Goal: Task Accomplishment & Management: Use online tool/utility

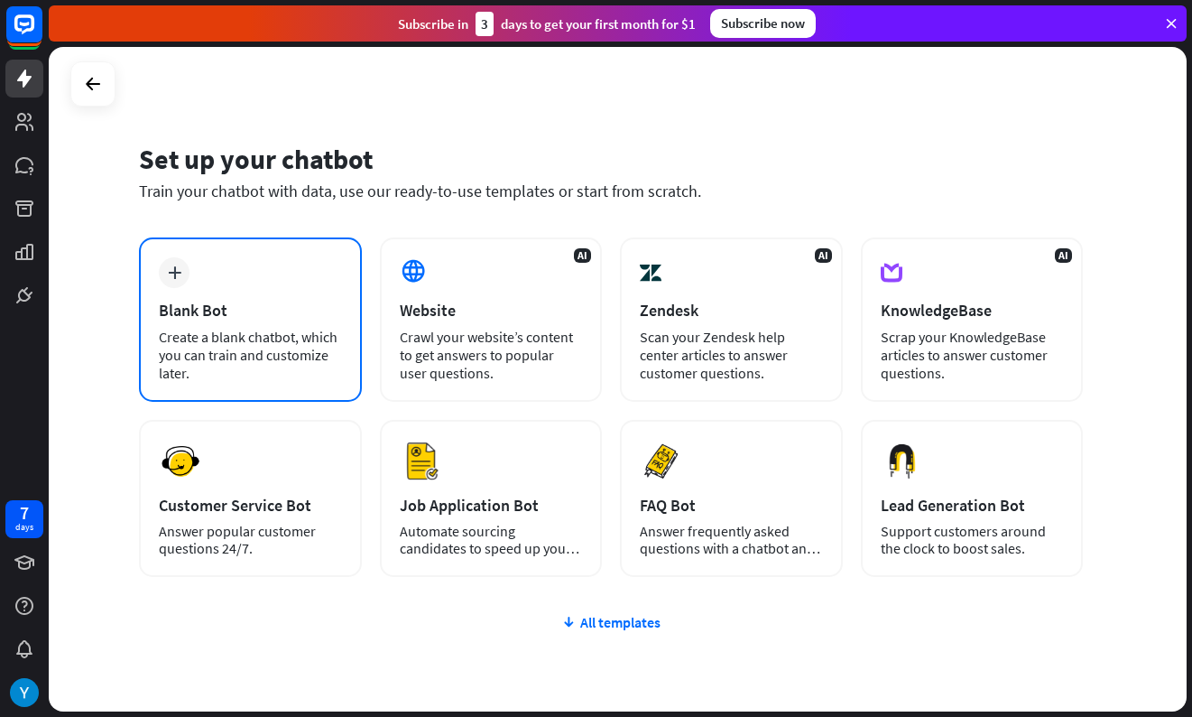
click at [289, 264] on div "plus Blank Bot Create a blank chatbot, which you can train and customize later." at bounding box center [250, 319] width 223 height 164
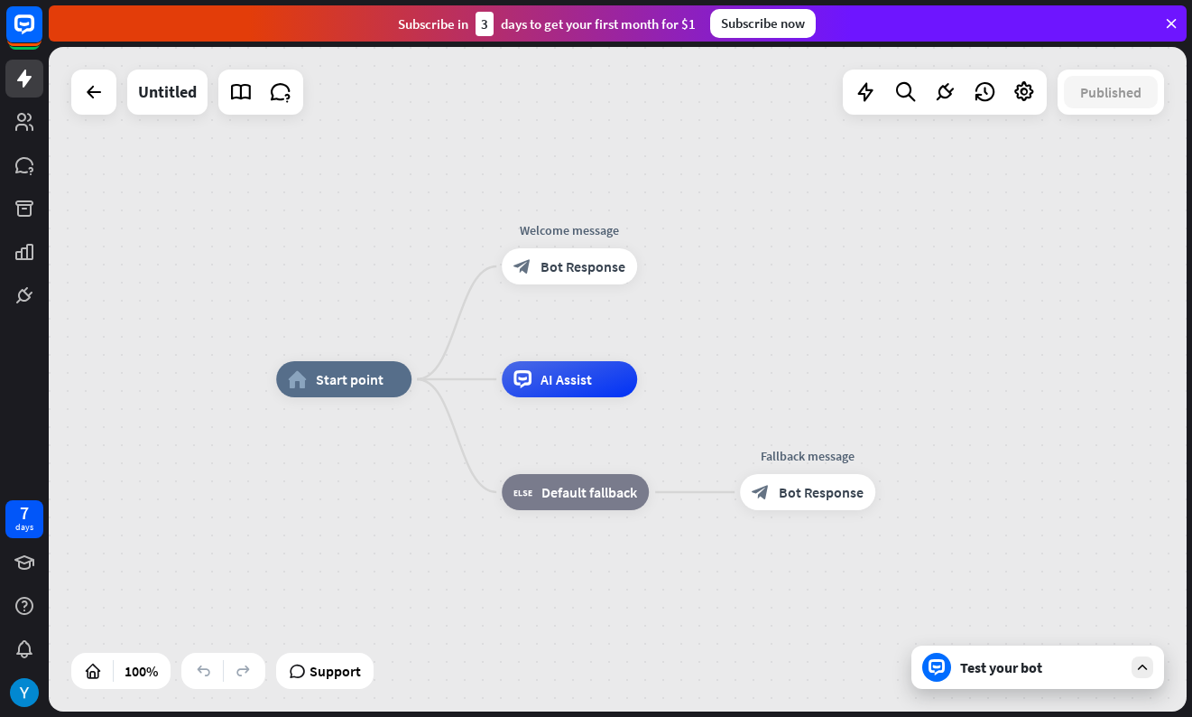
click at [290, 264] on div "home_2 Start point Welcome message block_bot_response Bot Response AI Assist bl…" at bounding box center [618, 379] width 1138 height 664
click at [100, 87] on icon at bounding box center [94, 92] width 22 height 22
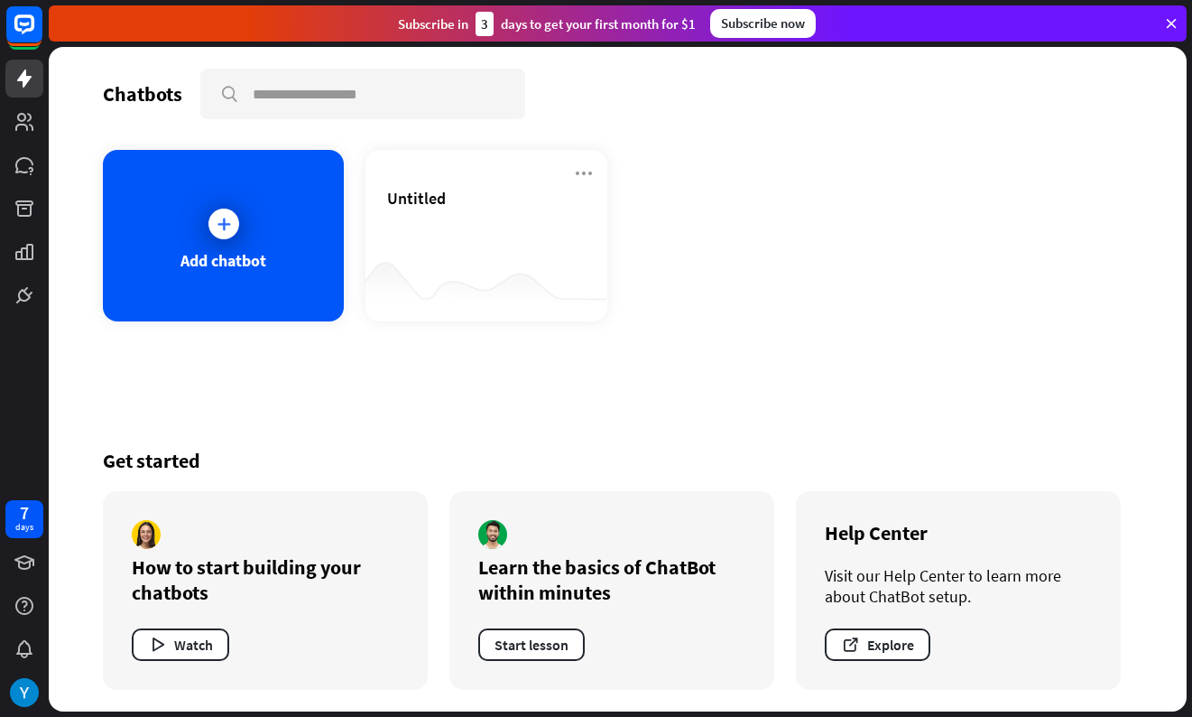
drag, startPoint x: 1186, startPoint y: 197, endPoint x: 1155, endPoint y: 196, distance: 31.6
click at [1155, 196] on div "Chatbots search Add chatbot Untitled Get started How to start building your cha…" at bounding box center [618, 379] width 1138 height 664
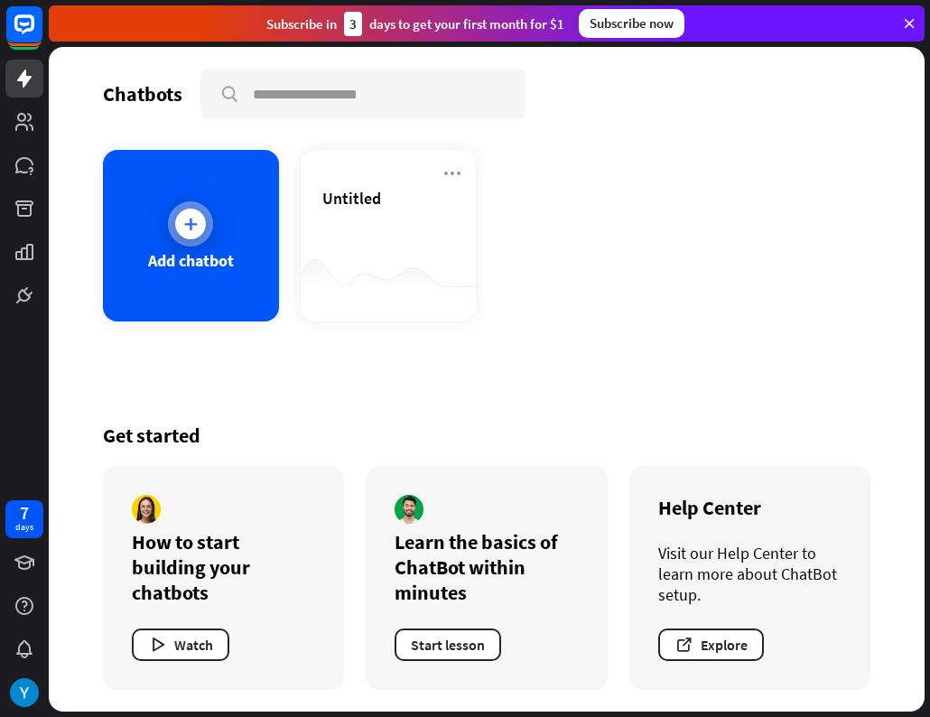
click at [216, 213] on div "Add chatbot" at bounding box center [191, 236] width 176 height 172
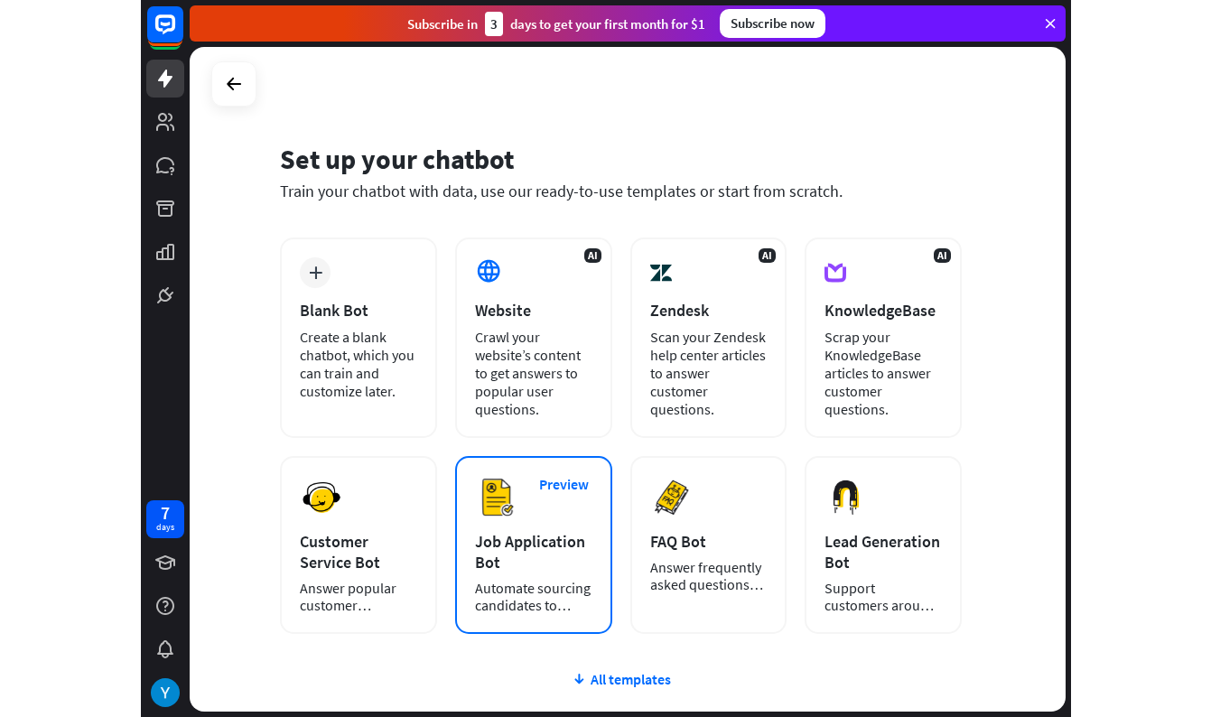
scroll to position [30, 0]
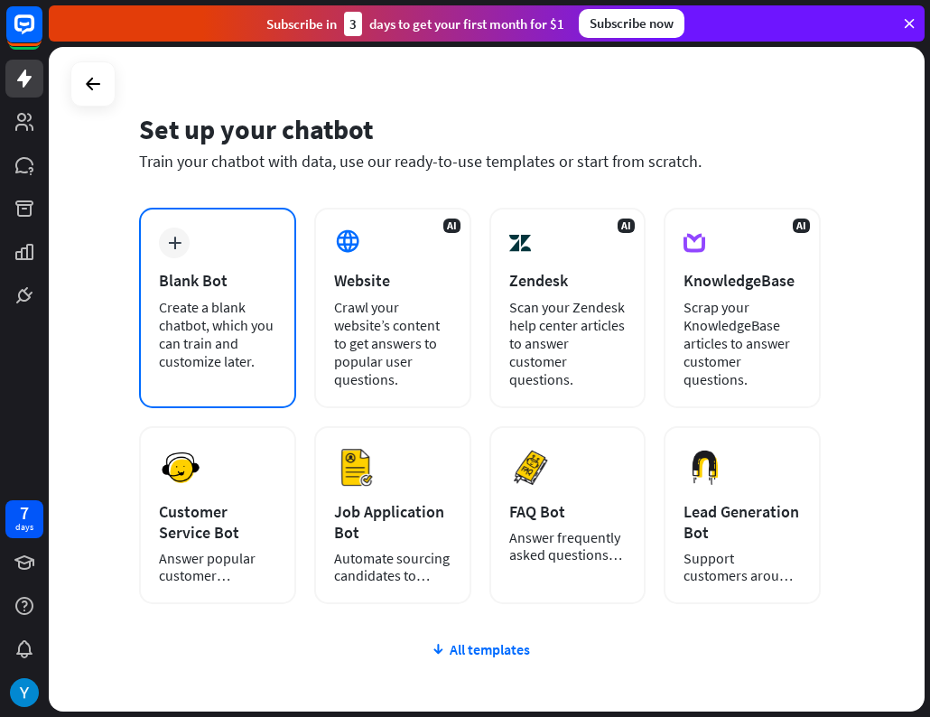
click at [215, 249] on div "plus Blank Bot Create a blank chatbot, which you can train and customize later." at bounding box center [217, 308] width 157 height 200
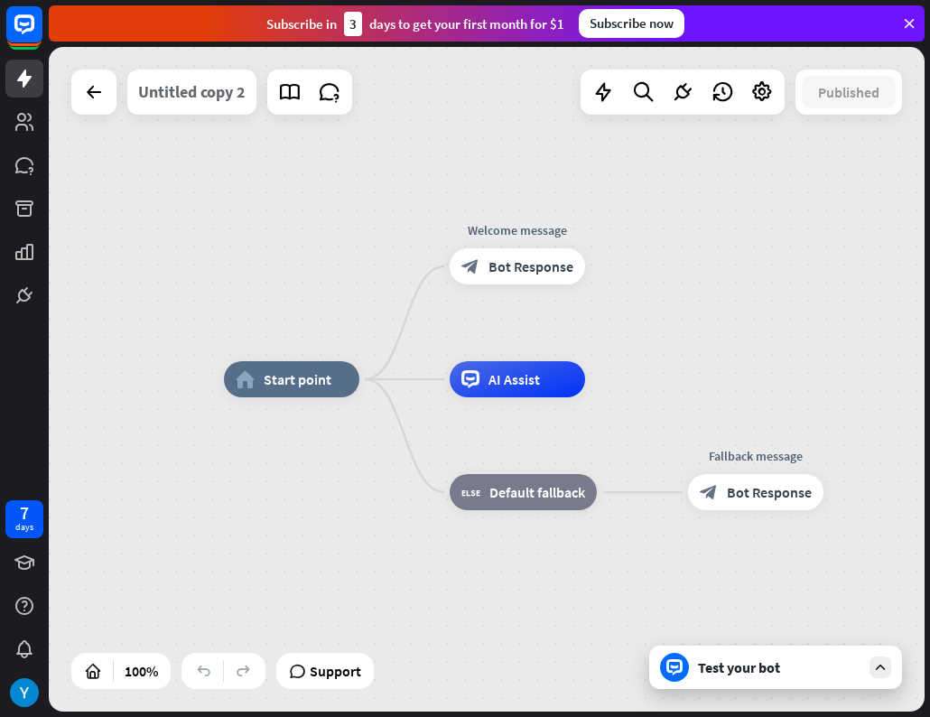
click at [191, 94] on div "Untitled copy 2" at bounding box center [191, 92] width 107 height 45
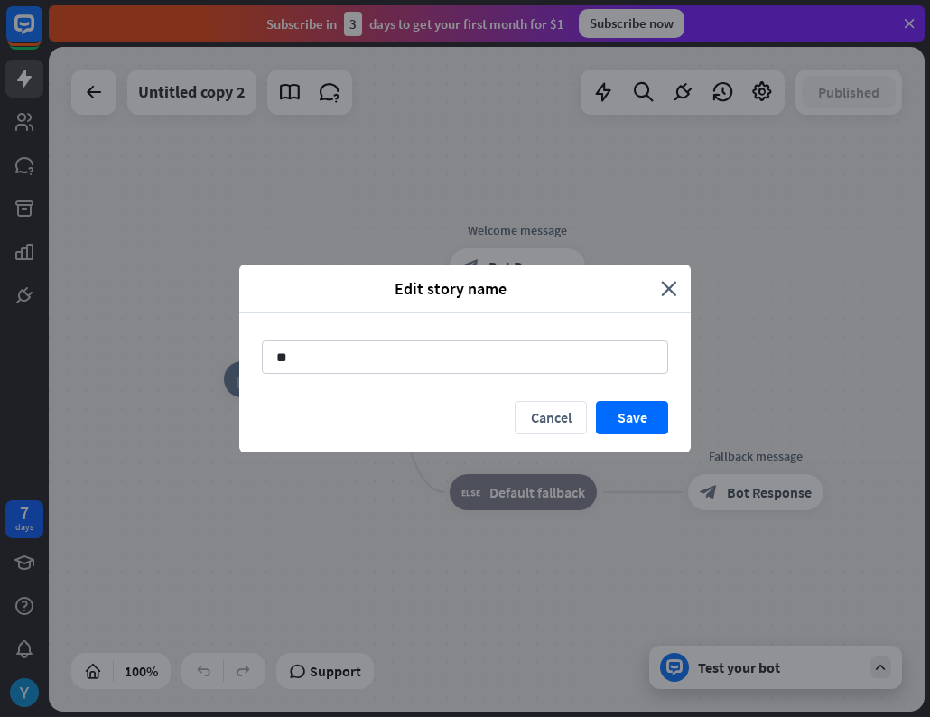
type input "*"
type input "**********"
click at [651, 416] on button "Save" at bounding box center [632, 417] width 72 height 33
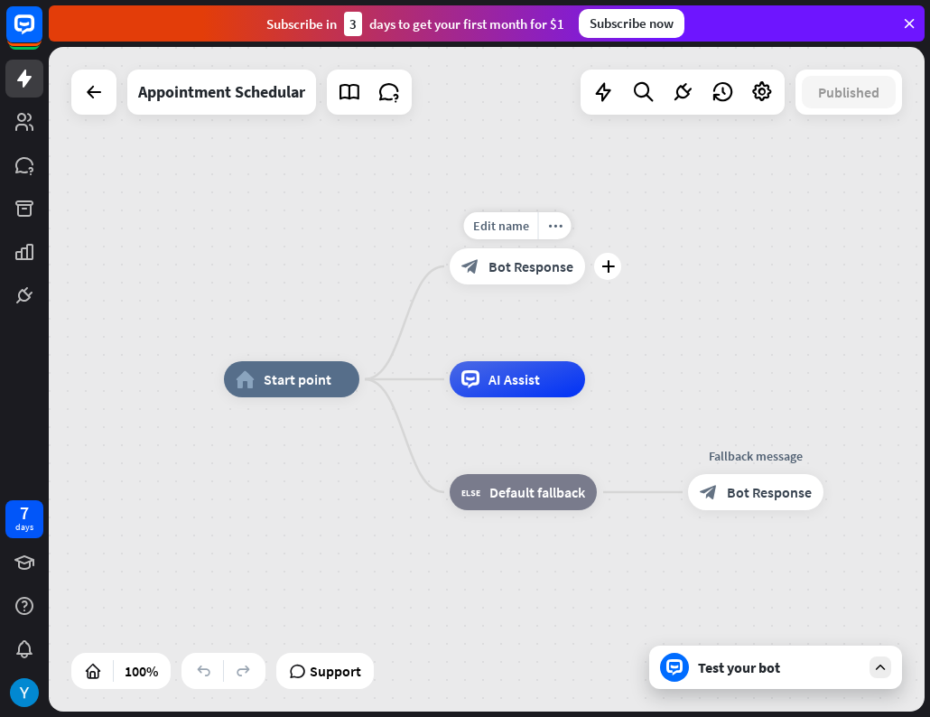
click at [468, 273] on icon "block_bot_response" at bounding box center [470, 266] width 18 height 18
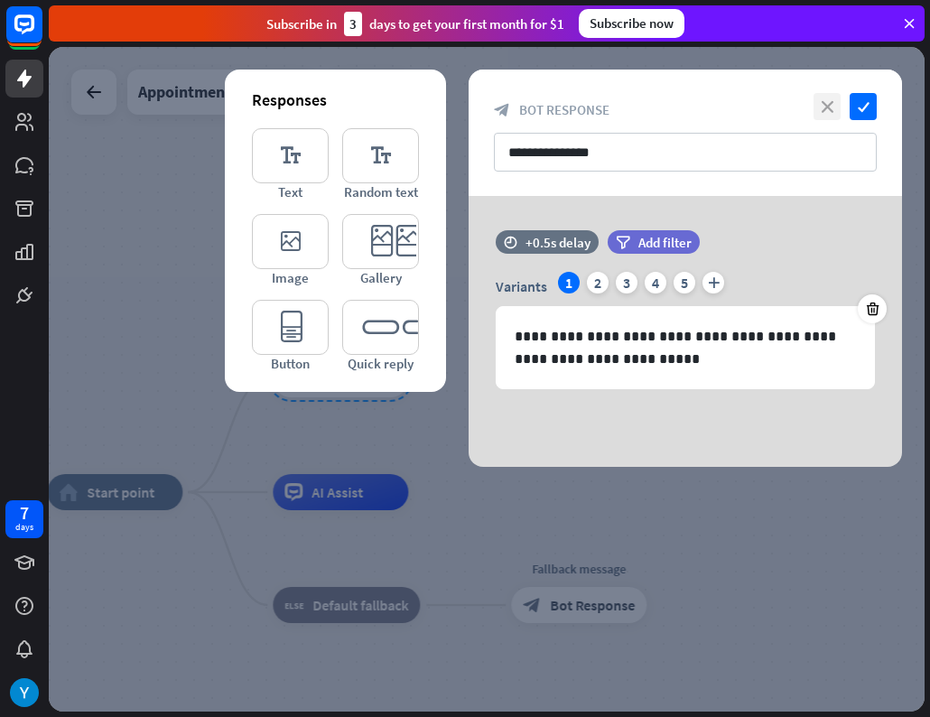
click at [825, 99] on icon "close" at bounding box center [826, 106] width 27 height 27
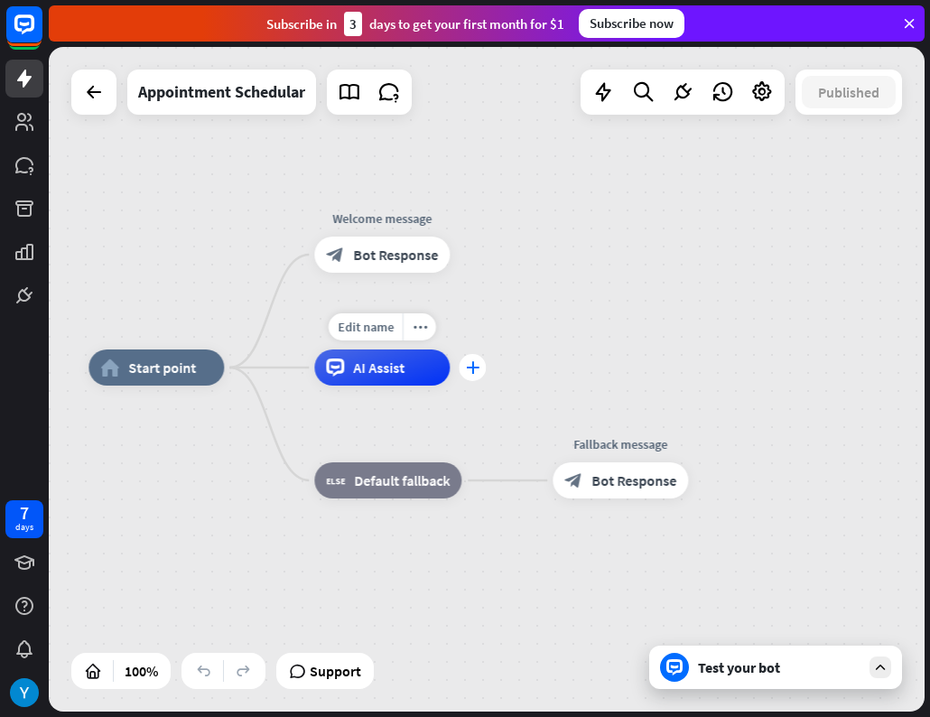
click at [467, 358] on div "plus" at bounding box center [472, 367] width 27 height 27
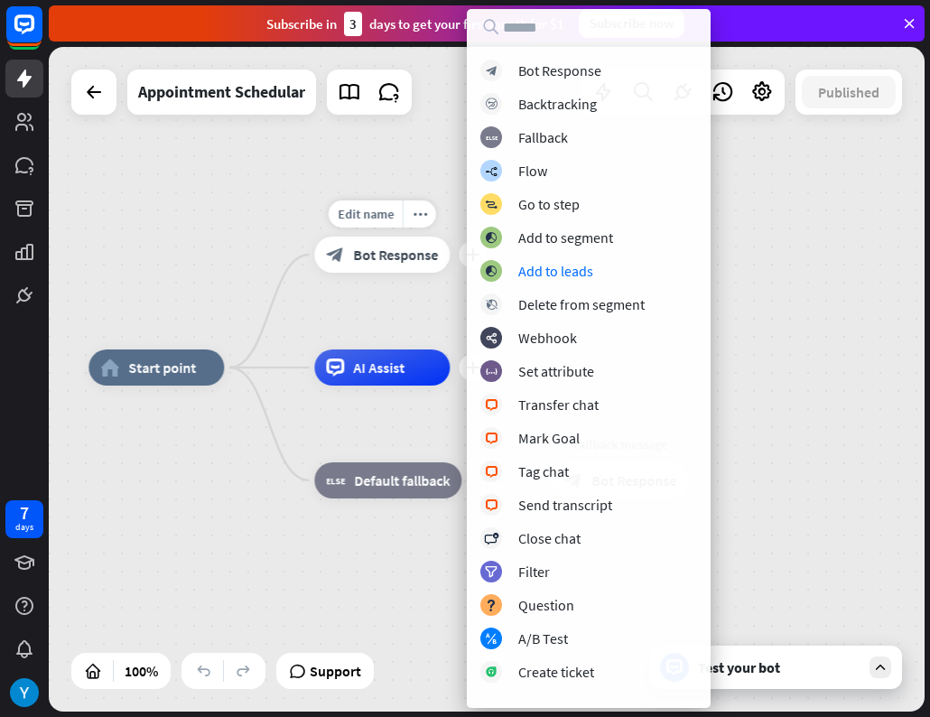
click at [412, 262] on span "Bot Response" at bounding box center [395, 255] width 85 height 18
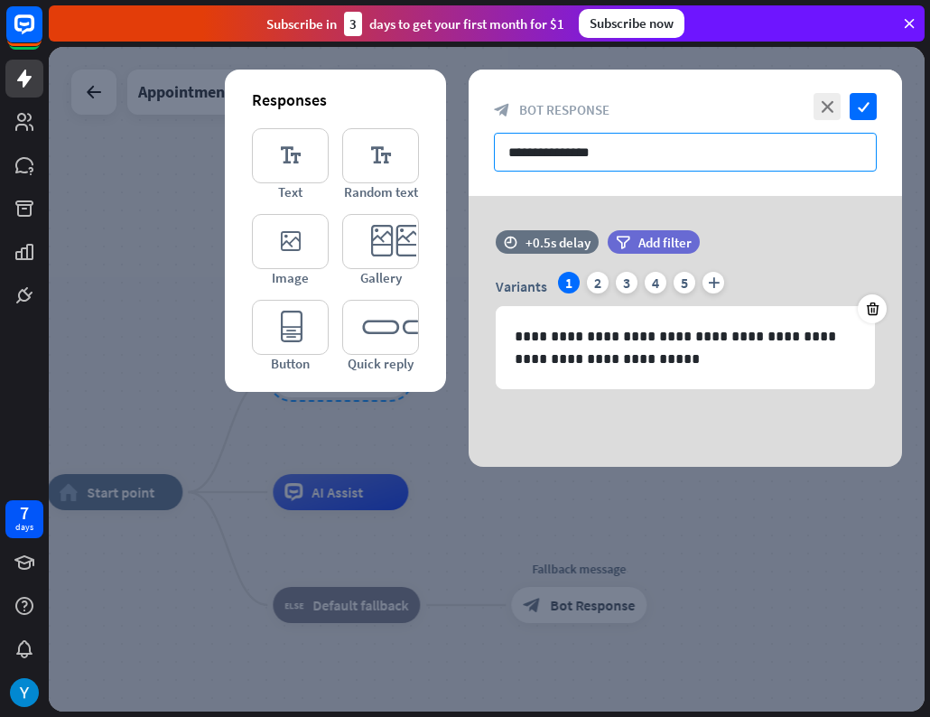
click at [598, 155] on input "**********" at bounding box center [685, 152] width 383 height 39
click at [453, 562] on div at bounding box center [487, 379] width 876 height 664
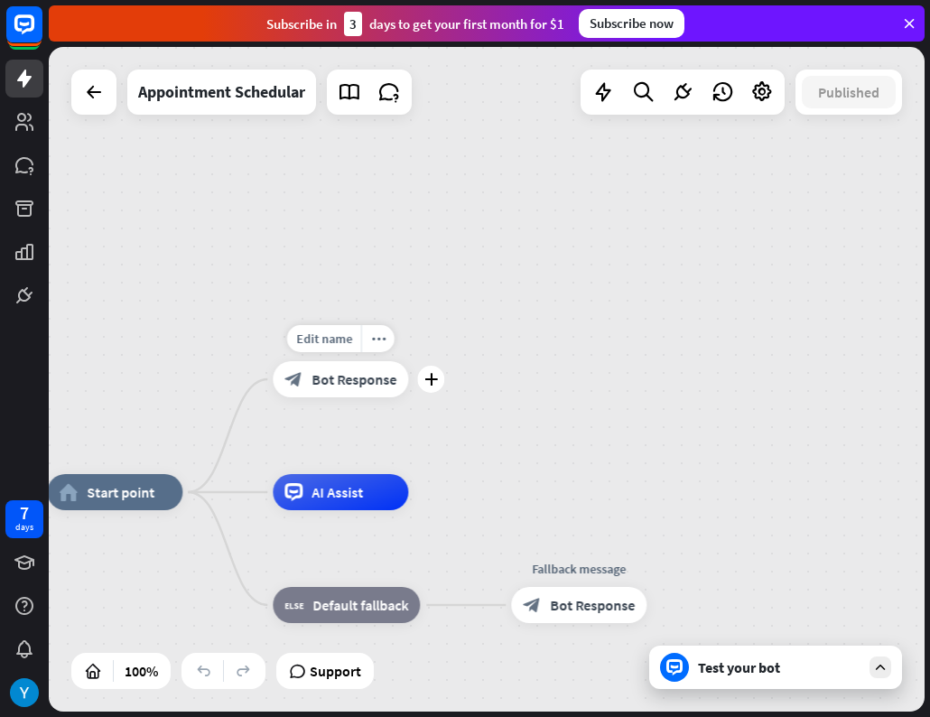
click at [408, 393] on div "Edit name more_horiz plus Welcome message block_bot_response Bot Response" at bounding box center [340, 379] width 135 height 36
click at [433, 385] on icon "plus" at bounding box center [431, 379] width 14 height 13
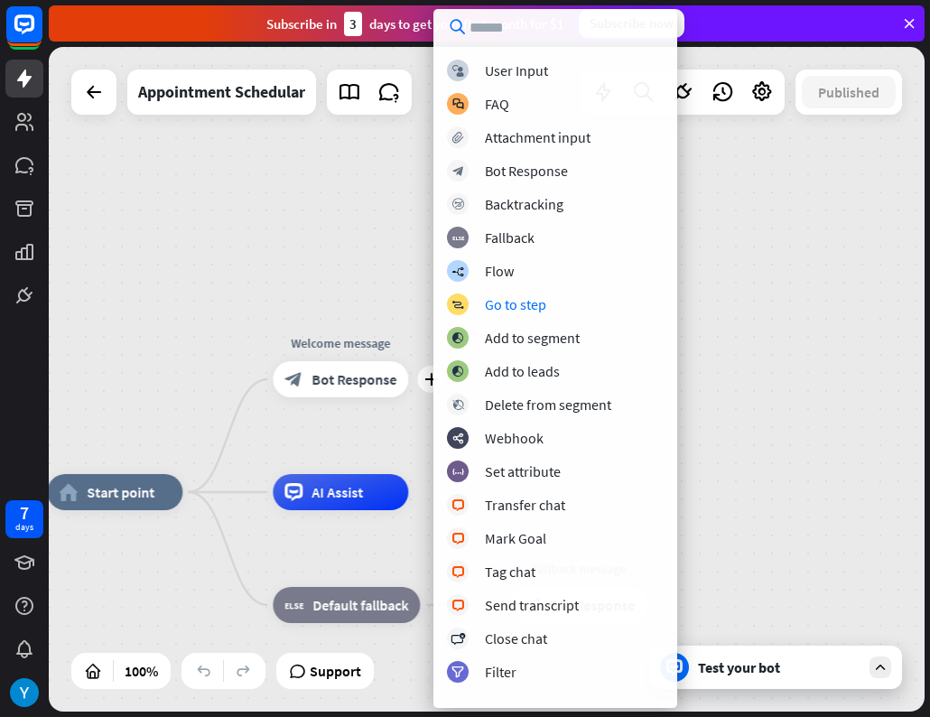
click at [351, 433] on div "home_2 Start point Edit name more_horiz plus Welcome message block_bot_response…" at bounding box center [487, 379] width 876 height 664
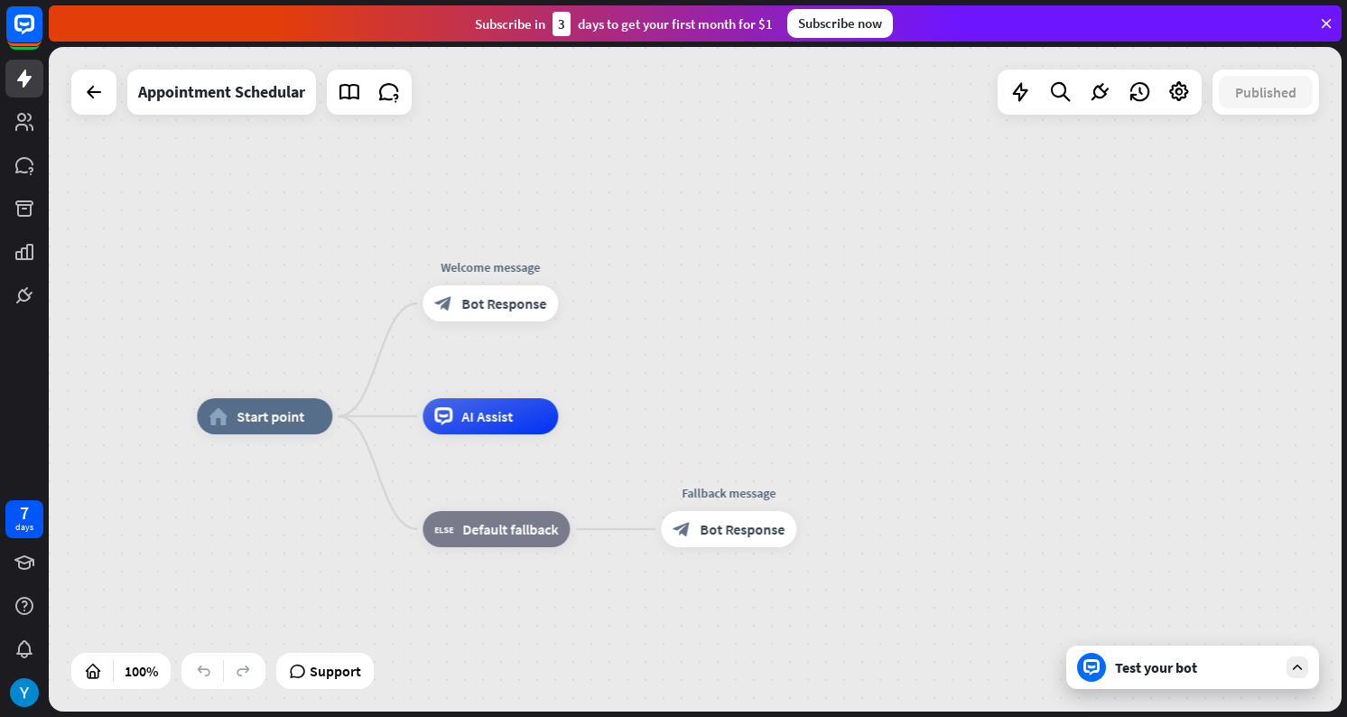
click at [546, 423] on div "AI Assist" at bounding box center [489, 416] width 135 height 36
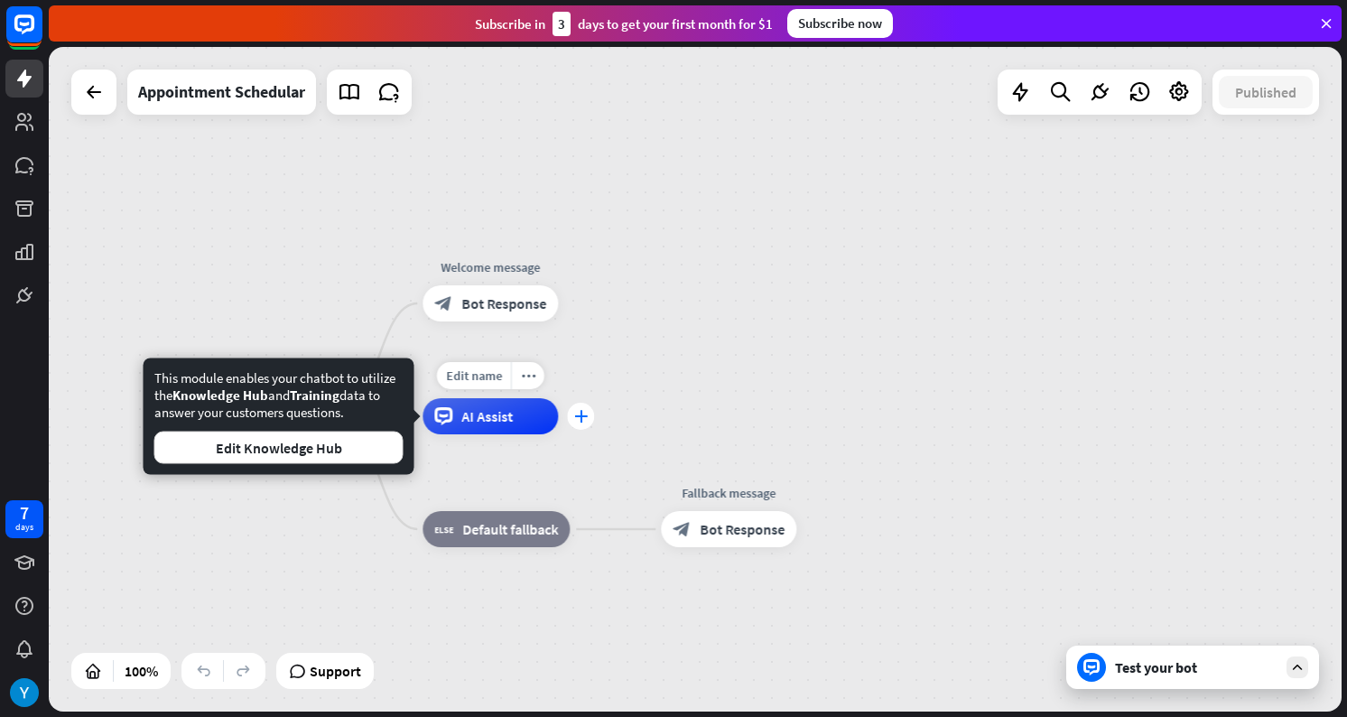
click at [583, 420] on icon "plus" at bounding box center [581, 416] width 14 height 13
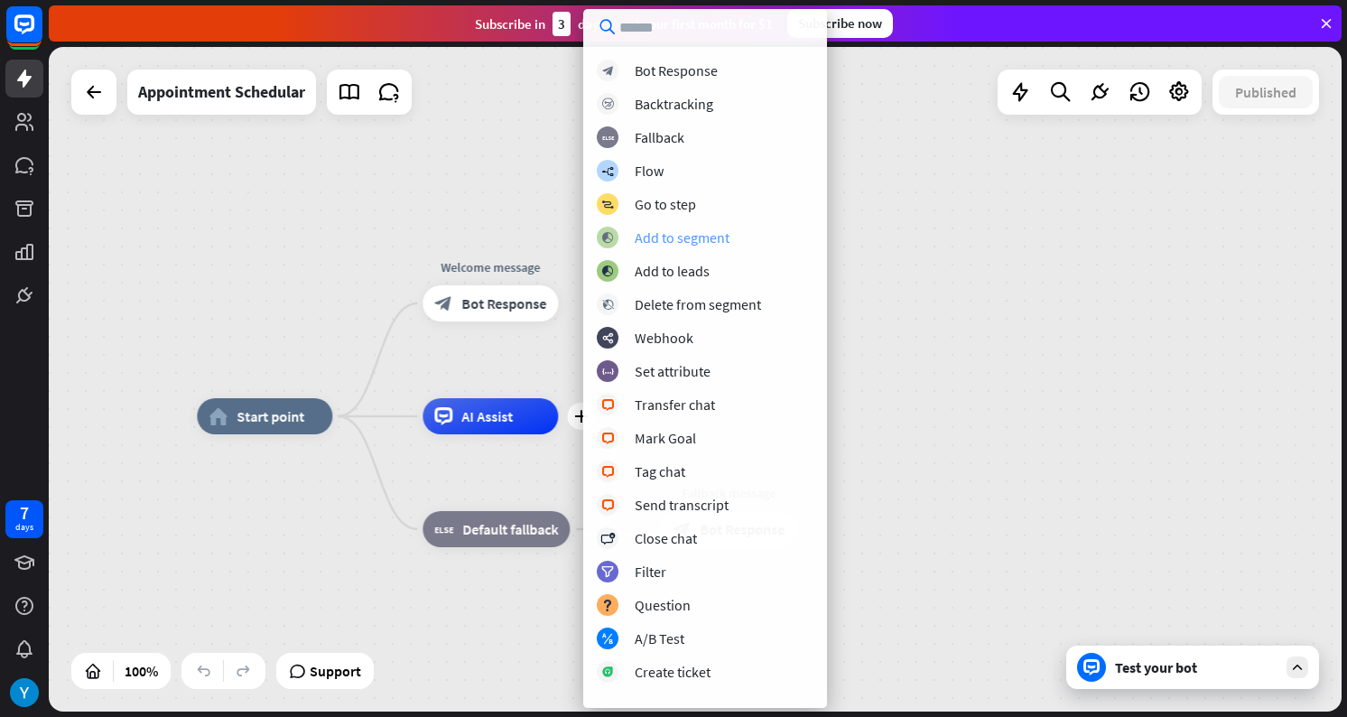
click at [707, 240] on div "Add to segment" at bounding box center [682, 237] width 95 height 18
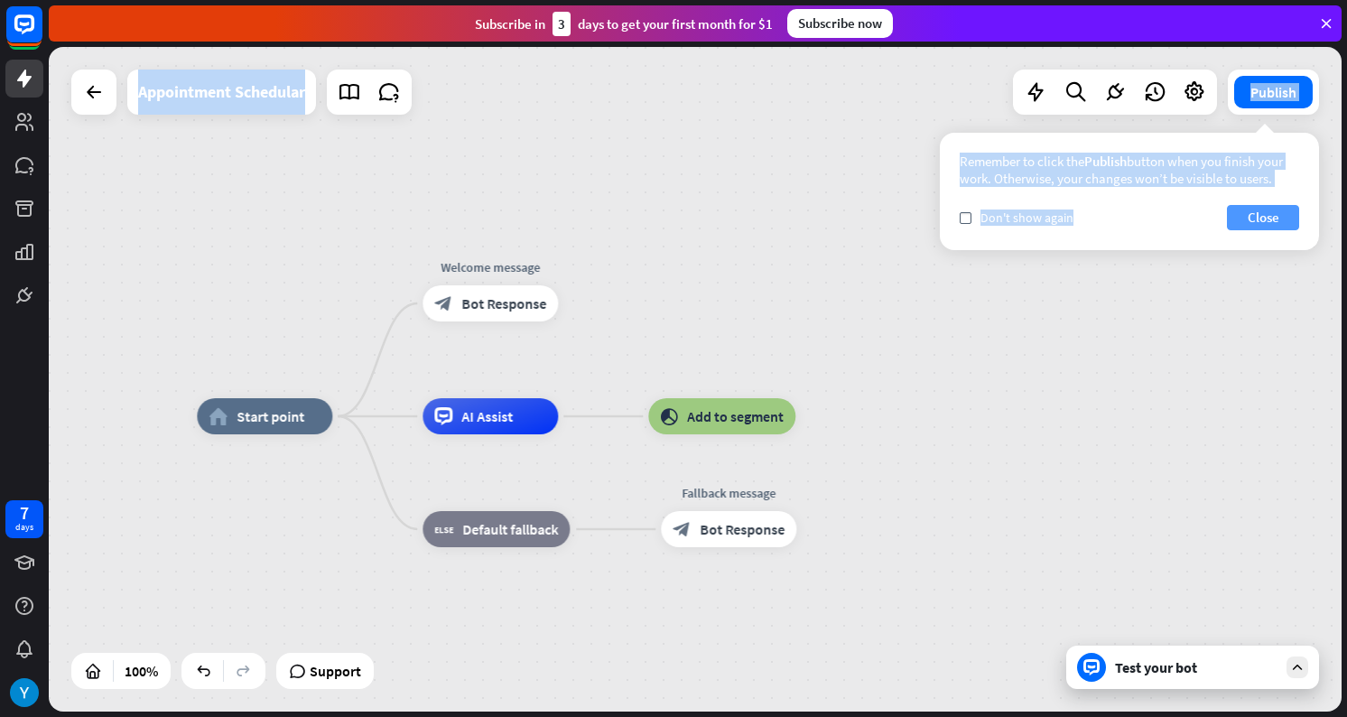
drag, startPoint x: 1341, startPoint y: 230, endPoint x: 1283, endPoint y: 228, distance: 58.7
click at [1192, 228] on div "home_2 Start point Welcome message block_bot_response Bot Response AI Assist bl…" at bounding box center [698, 382] width 1298 height 670
click at [1192, 335] on div "home_2 Start point Welcome message block_bot_response Bot Response AI Assist bl…" at bounding box center [695, 379] width 1293 height 664
click at [1192, 214] on button "Close" at bounding box center [1263, 217] width 72 height 25
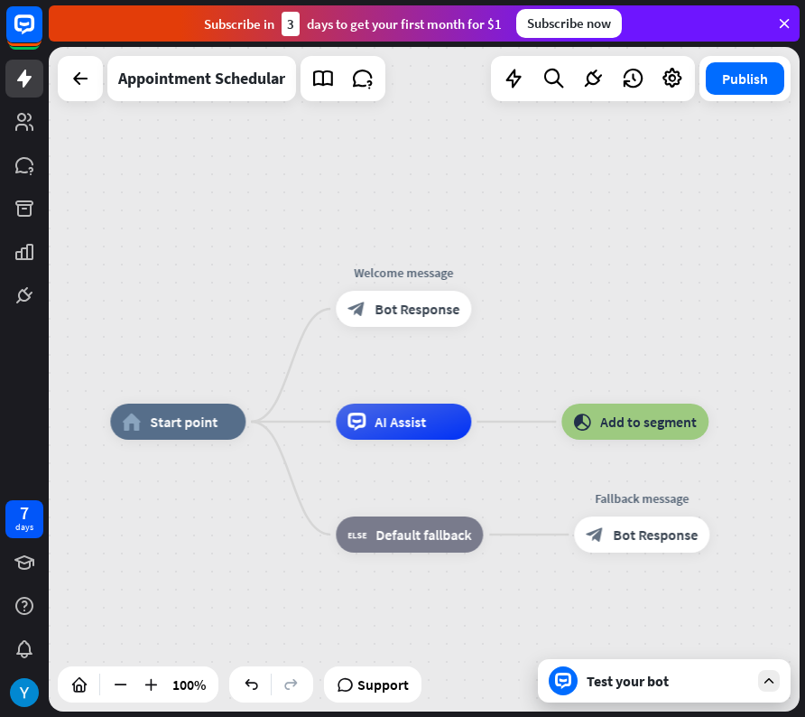
drag, startPoint x: 802, startPoint y: 70, endPoint x: 906, endPoint y: 62, distance: 105.0
click at [805, 62] on html "7 days close Product Help First steps Get started with ChatBot Help Center Foll…" at bounding box center [402, 358] width 805 height 717
